Goal: Task Accomplishment & Management: Manage account settings

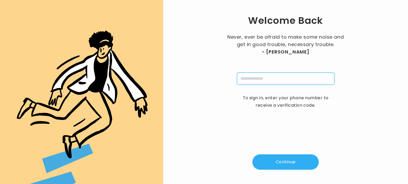
click at [240, 79] on input "tel" at bounding box center [285, 79] width 97 height 12
type input "**********"
click at [285, 158] on button "Continue" at bounding box center [285, 162] width 66 height 15
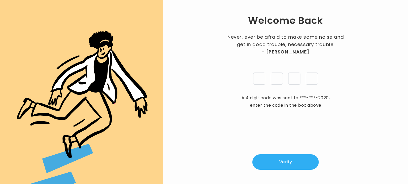
type input "*"
click at [284, 165] on button "Verify" at bounding box center [285, 162] width 66 height 15
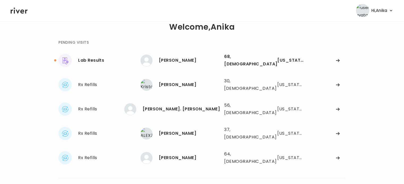
scroll to position [42, 0]
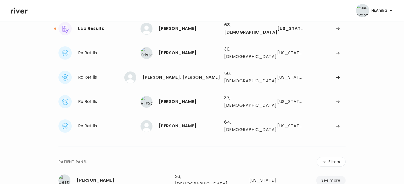
click at [21, 9] on icon at bounding box center [19, 11] width 17 height 8
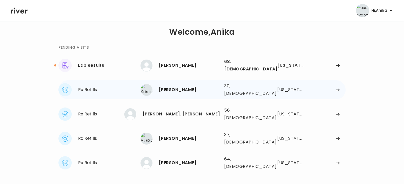
scroll to position [0, 0]
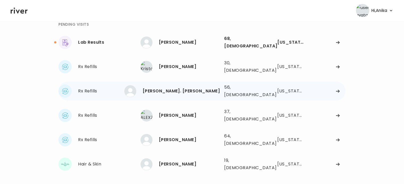
scroll to position [39, 0]
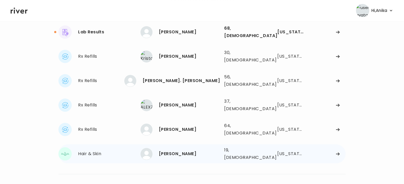
click at [179, 150] on div "ALEXANDRA WELLS" at bounding box center [189, 153] width 61 height 7
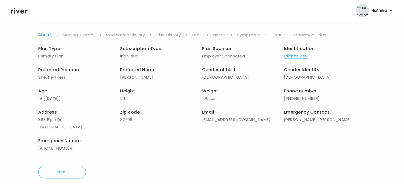
click at [275, 34] on link "Chat" at bounding box center [276, 34] width 11 height 7
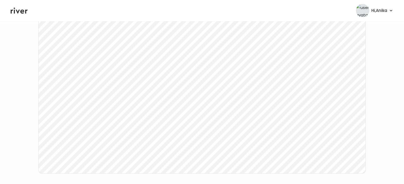
scroll to position [76, 0]
click at [20, 153] on div "ALEXANDRA WELLS Hair & Skin Visit On: 01 Oct 2025 About Medical History Medicat…" at bounding box center [202, 81] width 404 height 257
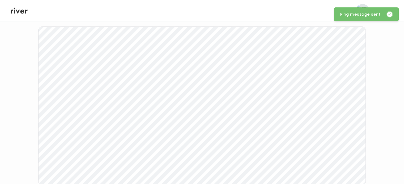
click at [20, 12] on icon at bounding box center [19, 11] width 17 height 8
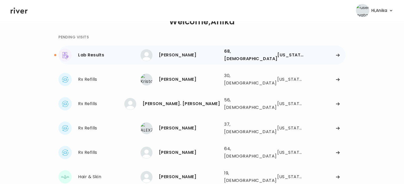
scroll to position [10, 0]
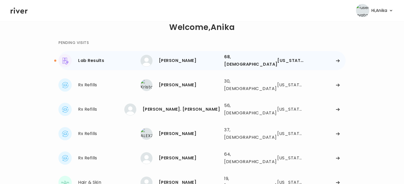
click at [177, 57] on div "[PERSON_NAME]" at bounding box center [189, 60] width 61 height 7
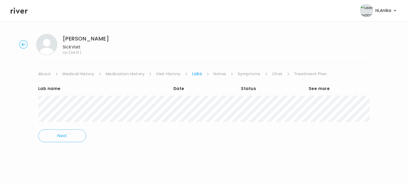
click at [298, 74] on link "Treatment Plan" at bounding box center [310, 73] width 33 height 7
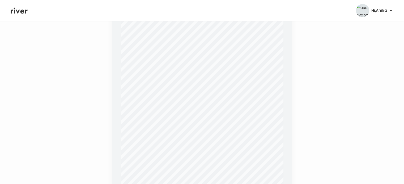
scroll to position [218, 0]
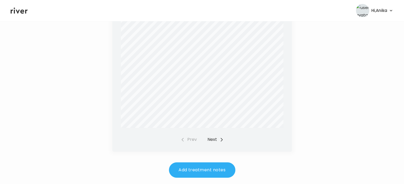
click at [210, 139] on button "Next" at bounding box center [215, 139] width 16 height 7
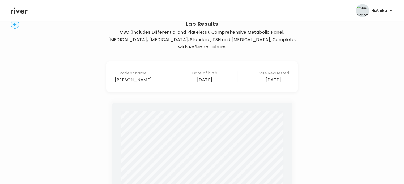
scroll to position [9, 0]
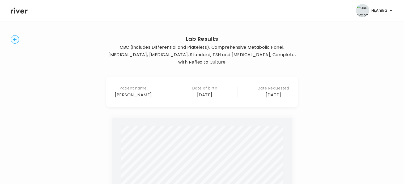
click at [13, 42] on circle "button" at bounding box center [15, 40] width 8 height 8
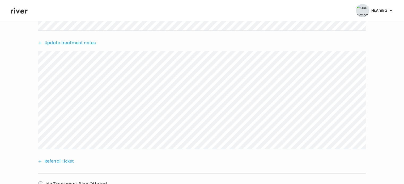
scroll to position [193, 0]
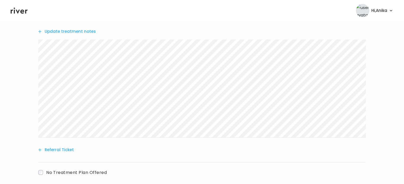
click at [17, 13] on icon at bounding box center [19, 11] width 17 height 8
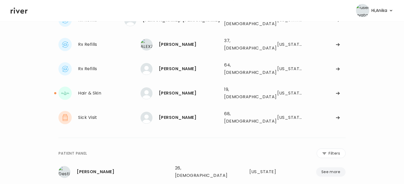
scroll to position [66, 0]
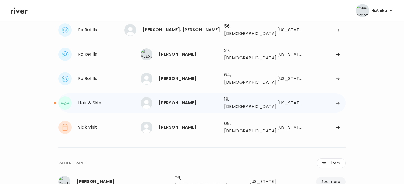
click at [184, 99] on div "[PERSON_NAME]" at bounding box center [189, 102] width 61 height 7
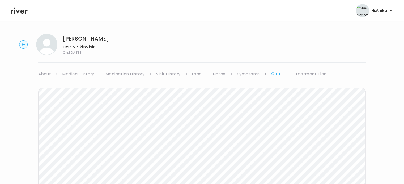
click at [319, 73] on link "Treatment Plan" at bounding box center [309, 73] width 33 height 7
click at [305, 74] on link "Treatment Plan" at bounding box center [310, 73] width 34 height 7
click at [79, 92] on button "Add new prescription" at bounding box center [63, 89] width 50 height 7
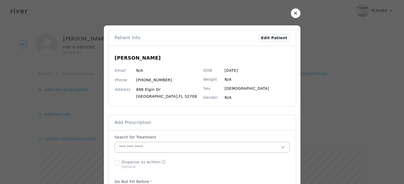
click at [186, 145] on input "text" at bounding box center [198, 147] width 166 height 10
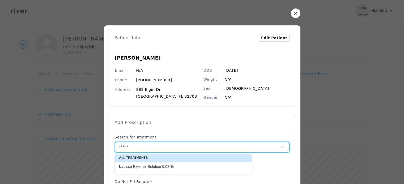
click at [150, 167] on p "Latiss e External Solution 0.03 %" at bounding box center [180, 166] width 122 height 5
type input "**********"
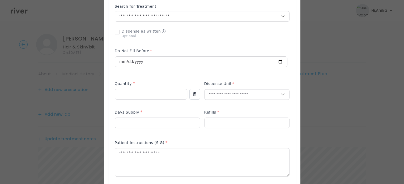
scroll to position [141, 0]
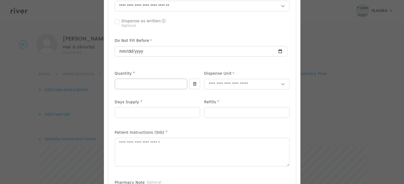
click at [144, 82] on input "number" at bounding box center [151, 84] width 72 height 10
type input "*"
click at [225, 84] on input "text" at bounding box center [242, 84] width 76 height 10
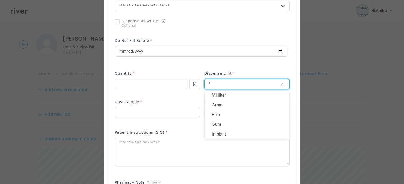
type input "*"
click at [217, 94] on p "Milliliter" at bounding box center [247, 96] width 70 height 8
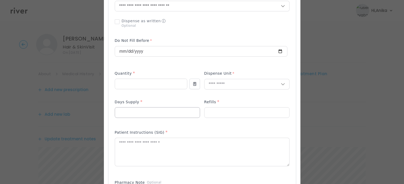
click at [174, 112] on input "number" at bounding box center [157, 113] width 85 height 10
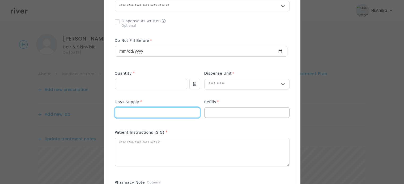
type input "**"
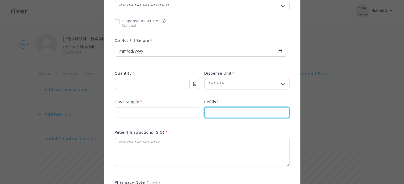
click at [235, 111] on input "number" at bounding box center [246, 113] width 85 height 10
type input "*"
click at [216, 145] on textarea at bounding box center [202, 152] width 174 height 28
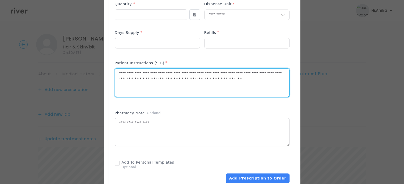
scroll to position [211, 0]
type textarea "**********"
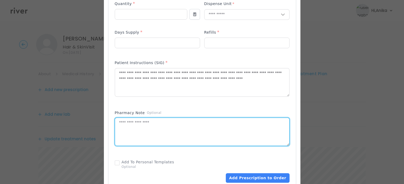
click at [167, 136] on textarea at bounding box center [202, 132] width 174 height 28
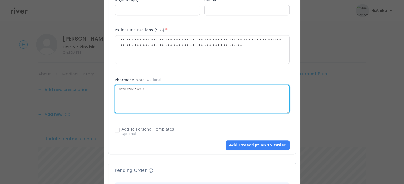
scroll to position [246, 0]
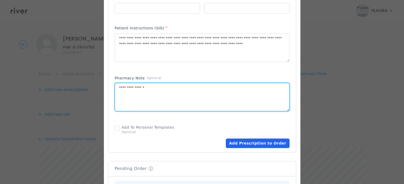
type textarea "**********"
click at [244, 142] on button "Add Prescription to Order" at bounding box center [257, 144] width 63 height 10
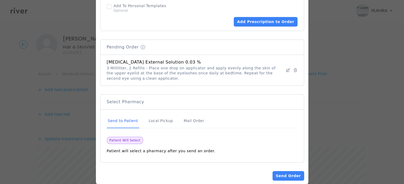
scroll to position [376, 0]
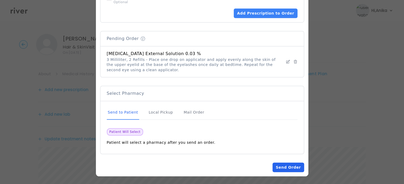
click at [286, 167] on button "Send Order" at bounding box center [287, 168] width 31 height 10
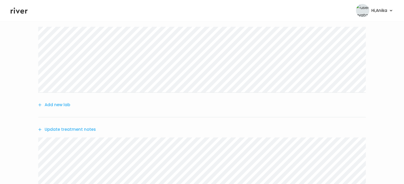
scroll to position [109, 0]
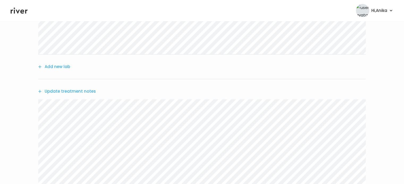
click at [77, 92] on button "Update treatment notes" at bounding box center [67, 91] width 58 height 7
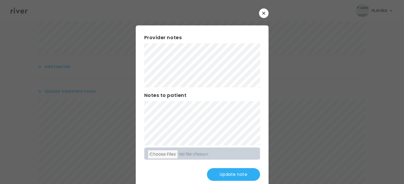
click at [106, 49] on div "​ Provider notes Notes to patient Click here to attach files Update note" at bounding box center [202, 99] width 404 height 198
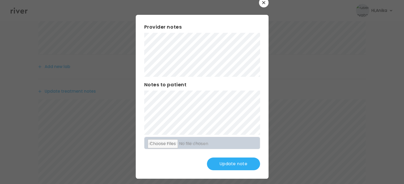
scroll to position [14, 0]
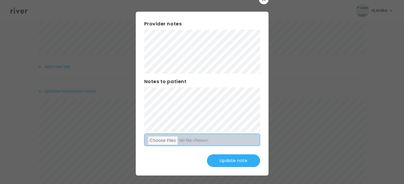
click at [226, 138] on div "Provider notes Notes to patient Click here to attach files Update note" at bounding box center [202, 94] width 133 height 164
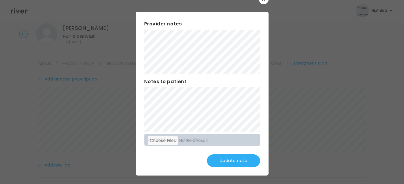
scroll to position [0, 0]
click at [235, 164] on button "Update note" at bounding box center [233, 161] width 53 height 13
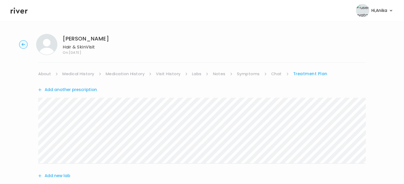
click at [248, 73] on link "Symptoms" at bounding box center [248, 73] width 23 height 7
click at [274, 74] on link "Chat" at bounding box center [277, 73] width 11 height 7
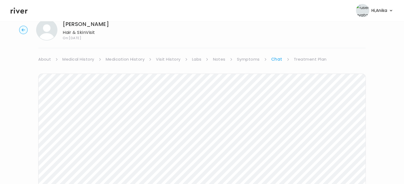
click at [245, 62] on link "Symptoms" at bounding box center [248, 59] width 23 height 7
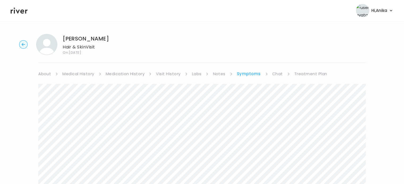
click at [294, 74] on link "Treatment Plan" at bounding box center [310, 73] width 33 height 7
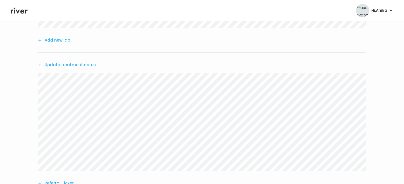
scroll to position [140, 0]
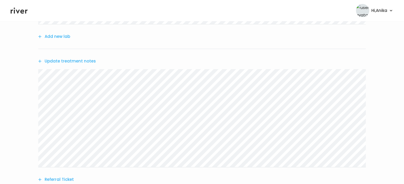
click at [78, 63] on button "Update treatment notes" at bounding box center [67, 61] width 58 height 7
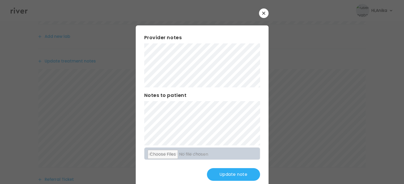
click at [225, 174] on button "Update note" at bounding box center [233, 174] width 53 height 13
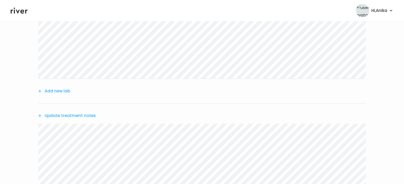
scroll to position [94, 0]
click at [80, 110] on button "Update treatment notes" at bounding box center [67, 106] width 58 height 7
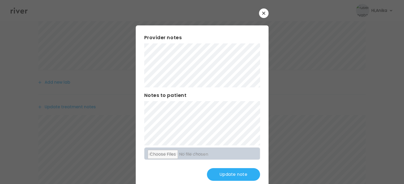
click at [137, 80] on div "Provider notes Notes to patient Click here to attach files Update note" at bounding box center [202, 107] width 133 height 164
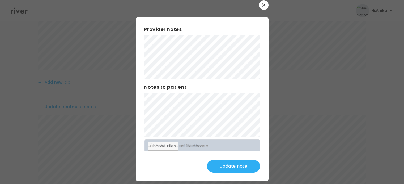
scroll to position [11, 0]
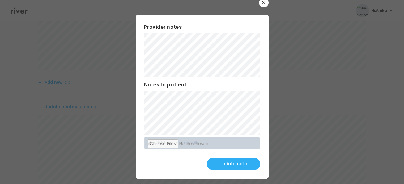
click at [228, 161] on button "Update note" at bounding box center [233, 164] width 53 height 13
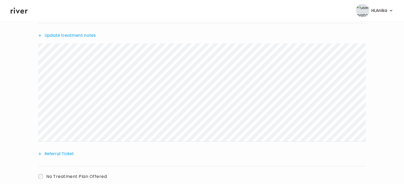
scroll to position [197, 0]
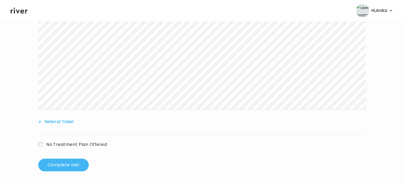
click at [59, 166] on button "Complete visit" at bounding box center [63, 165] width 50 height 13
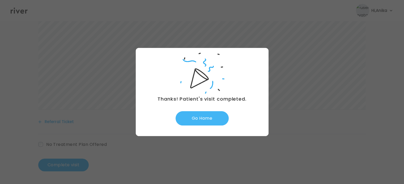
click at [201, 117] on button "Go Home" at bounding box center [201, 118] width 53 height 14
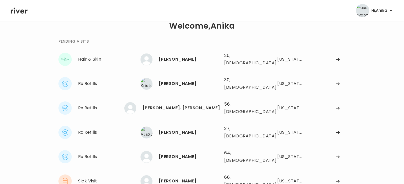
scroll to position [11, 0]
click at [175, 59] on div "[PERSON_NAME]" at bounding box center [189, 59] width 61 height 7
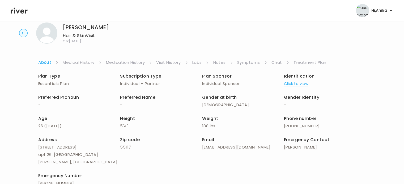
click at [317, 61] on link "Treatment Plan" at bounding box center [309, 62] width 33 height 7
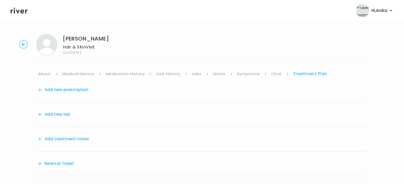
click at [249, 75] on link "Symptoms" at bounding box center [248, 73] width 23 height 7
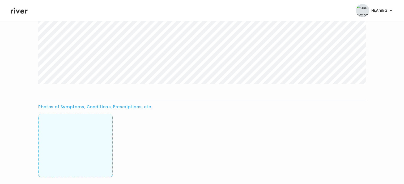
scroll to position [189, 0]
click at [75, 147] on img at bounding box center [75, 144] width 0 height 53
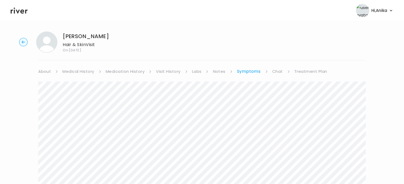
scroll to position [0, 0]
click at [23, 45] on circle "button" at bounding box center [23, 45] width 8 height 8
